Goal: Information Seeking & Learning: Learn about a topic

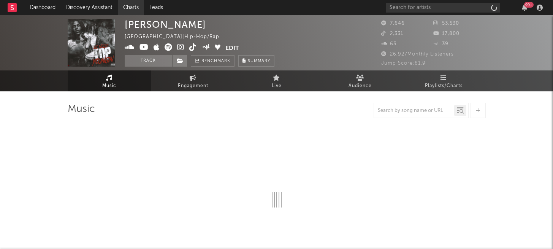
select select "6m"
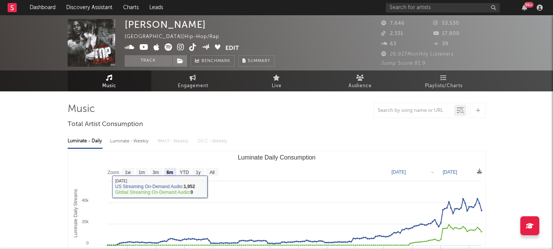
click at [136, 139] on div "Luminate - Weekly" at bounding box center [130, 141] width 40 height 13
select select "6m"
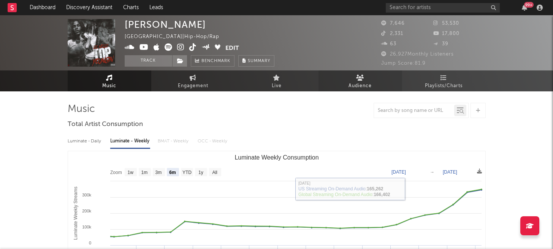
click at [361, 80] on icon at bounding box center [360, 78] width 8 height 6
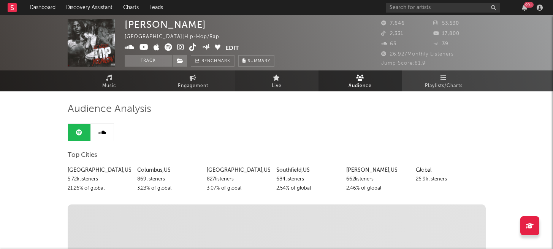
click at [275, 86] on span "Live" at bounding box center [277, 85] width 10 height 9
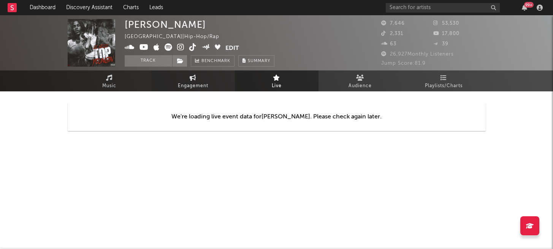
click at [211, 83] on link "Engagement" at bounding box center [193, 80] width 84 height 21
select select "1w"
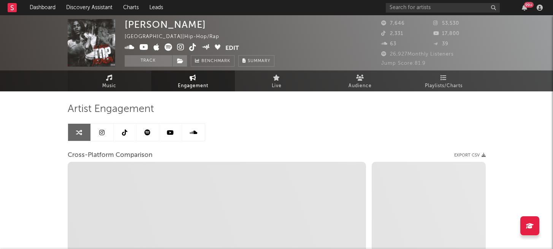
click at [104, 81] on span "Music" at bounding box center [109, 85] width 14 height 9
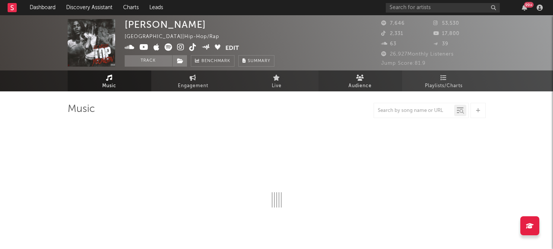
click at [330, 76] on link "Audience" at bounding box center [361, 80] width 84 height 21
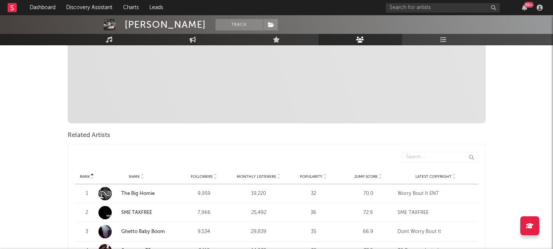
scroll to position [176, 0]
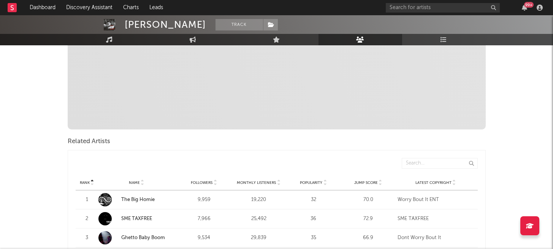
click at [325, 186] on div "Rank Name Followers Monthly Listeners Popularity Jump Score Latest Copyright" at bounding box center [277, 182] width 402 height 15
click at [325, 184] on icon at bounding box center [325, 184] width 4 height 3
click at [381, 184] on icon at bounding box center [381, 184] width 4 height 3
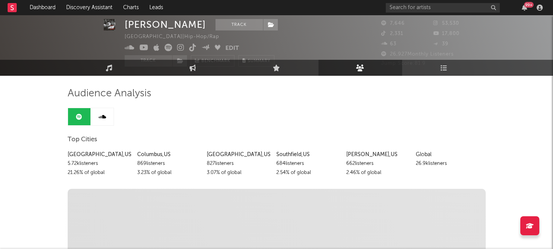
scroll to position [0, 0]
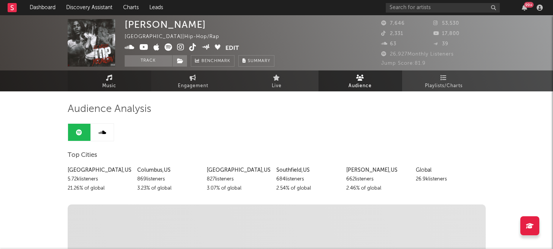
click at [100, 84] on link "Music" at bounding box center [110, 80] width 84 height 21
select select "6m"
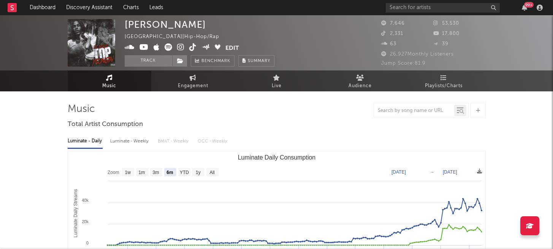
click at [132, 141] on div "Luminate - Weekly" at bounding box center [130, 141] width 40 height 13
select select "6m"
